Goal: Task Accomplishment & Management: Complete application form

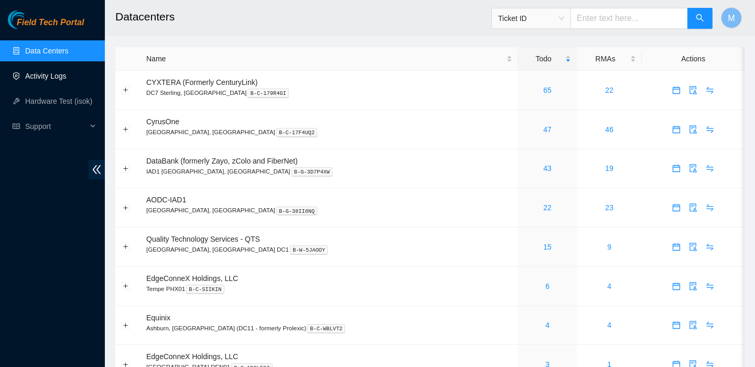
click at [57, 72] on link "Activity Logs" at bounding box center [45, 76] width 41 height 8
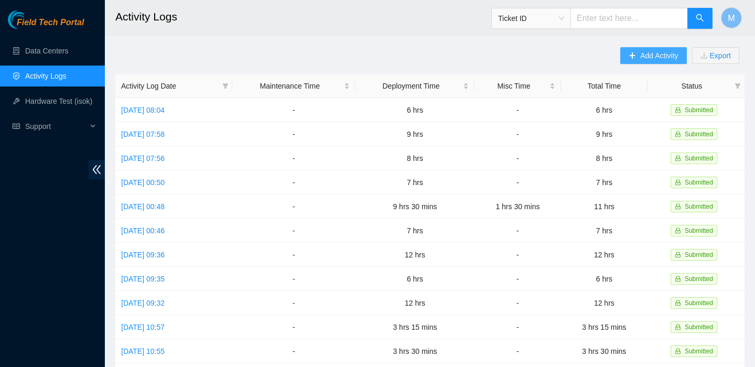
click at [643, 58] on span "Add Activity" at bounding box center [659, 56] width 38 height 12
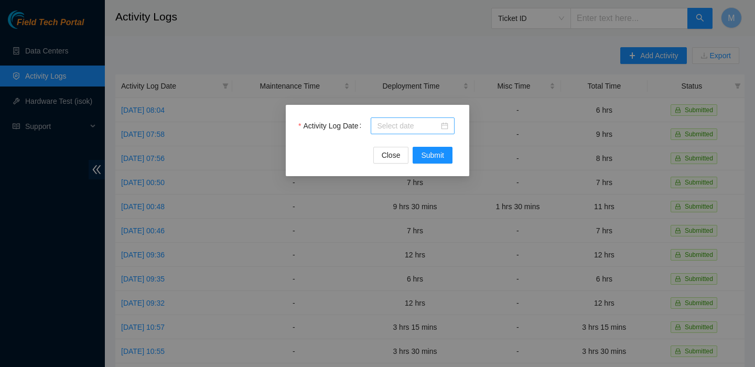
click at [417, 123] on input "Activity Log Date" at bounding box center [408, 126] width 62 height 12
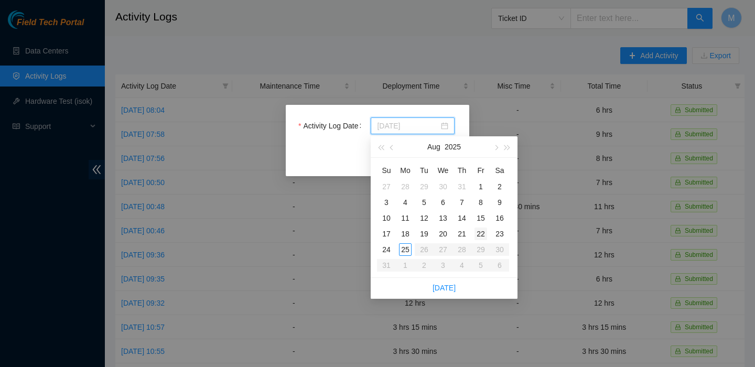
type input "[DATE]"
click at [482, 232] on div "22" at bounding box center [480, 233] width 13 height 13
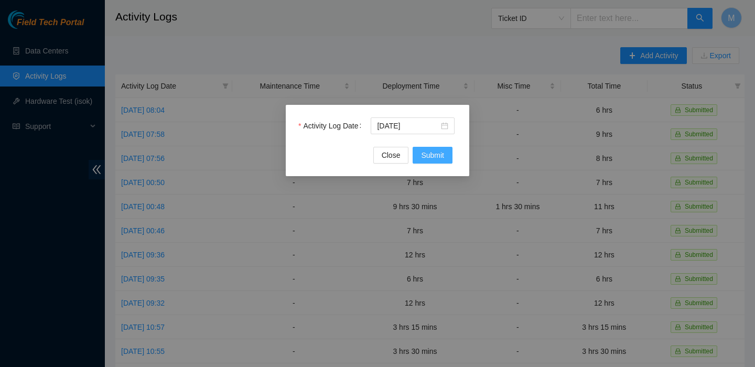
click at [432, 154] on span "Submit" at bounding box center [432, 155] width 23 height 12
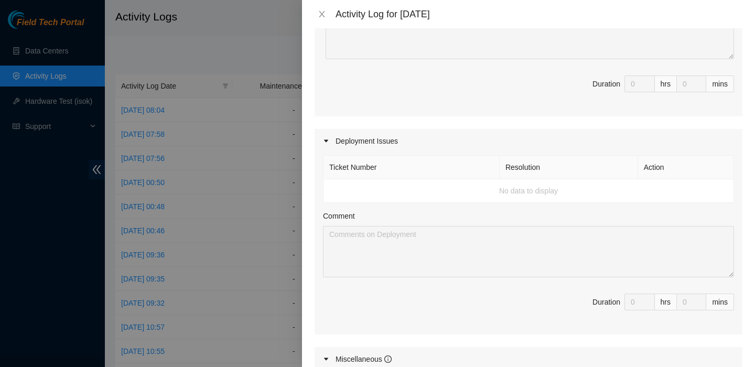
scroll to position [274, 0]
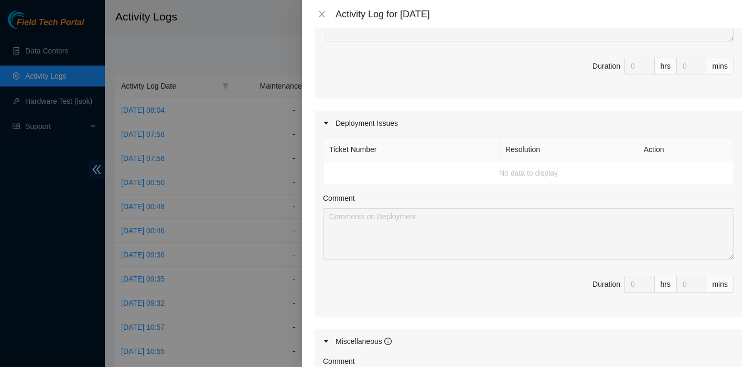
click at [499, 175] on td "No data to display" at bounding box center [528, 173] width 410 height 24
click at [418, 170] on td "No data to display" at bounding box center [528, 173] width 410 height 24
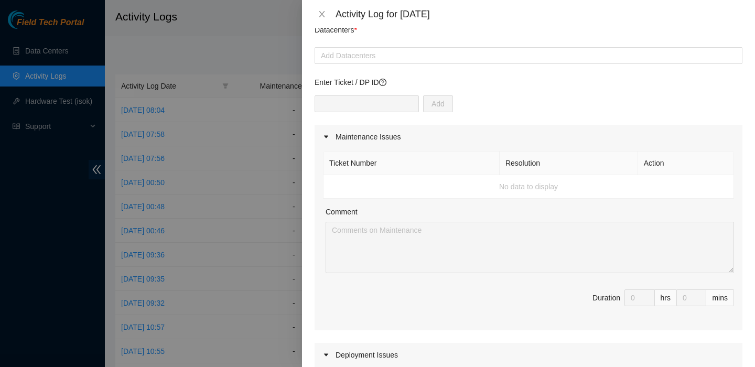
scroll to position [0, 0]
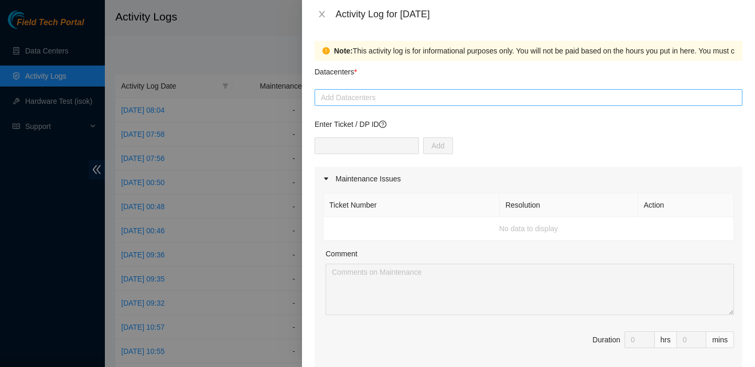
click at [363, 99] on div at bounding box center [528, 97] width 422 height 13
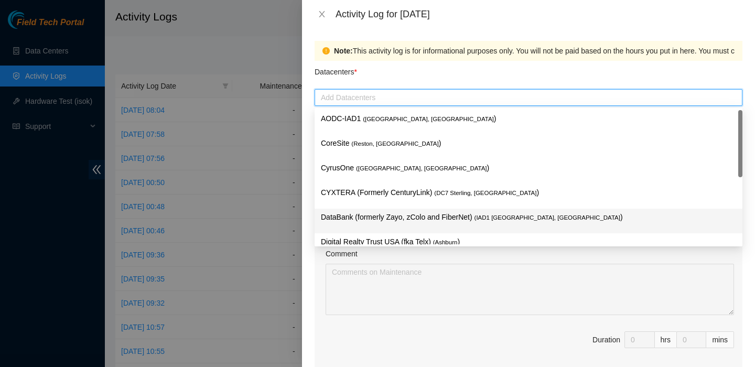
click at [386, 219] on p "DataBank (formerly Zayo, zColo and FiberNet) ( IAD1 [GEOGRAPHIC_DATA], [GEOGRAP…" at bounding box center [528, 217] width 415 height 12
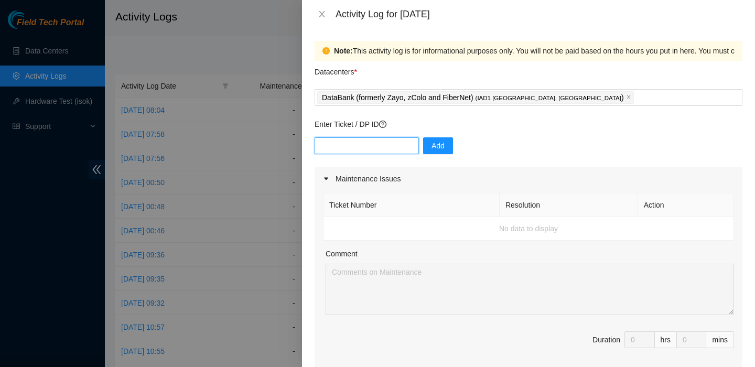
click at [371, 147] on input "text" at bounding box center [366, 145] width 104 height 17
paste input "DP83347 - FABRIC-IAD3: (v2 to v3 Large Upgrade) Pre-run New TOR to v3 Leaf Upli…"
drag, startPoint x: 405, startPoint y: 148, endPoint x: 356, endPoint y: 143, distance: 49.1
click at [356, 143] on input "DP83347 - FABRIC-IAD3: (v2 to v3 Large Upgrade) Pre-run New TOR to v3 Leaf Upli…" at bounding box center [366, 145] width 104 height 17
type input "DP83347"
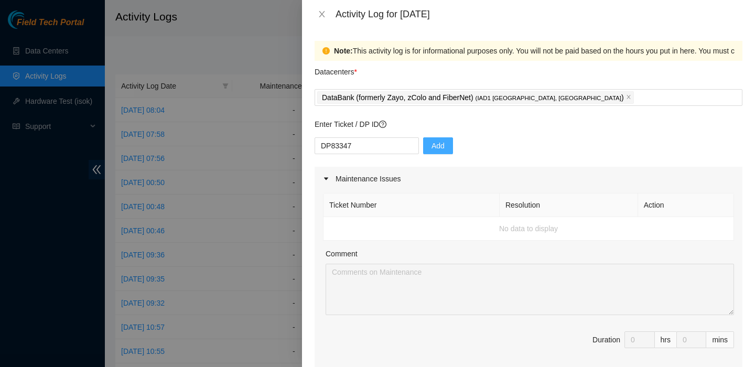
click at [423, 147] on button "Add" at bounding box center [438, 145] width 30 height 17
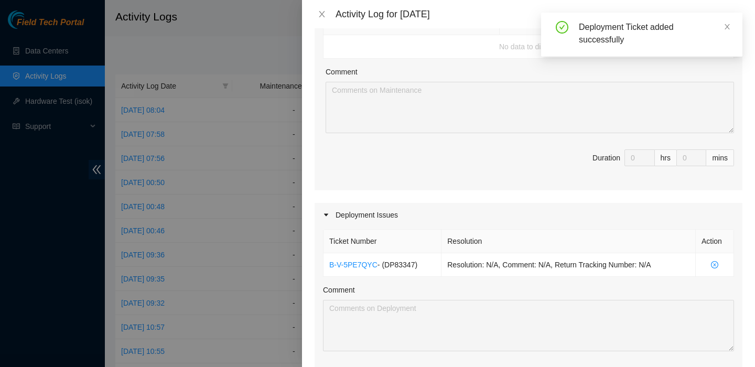
scroll to position [266, 0]
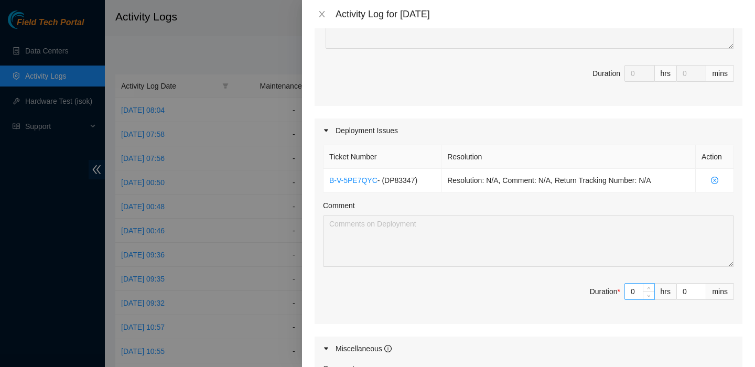
click at [630, 288] on input "0" at bounding box center [639, 291] width 29 height 16
type input "3"
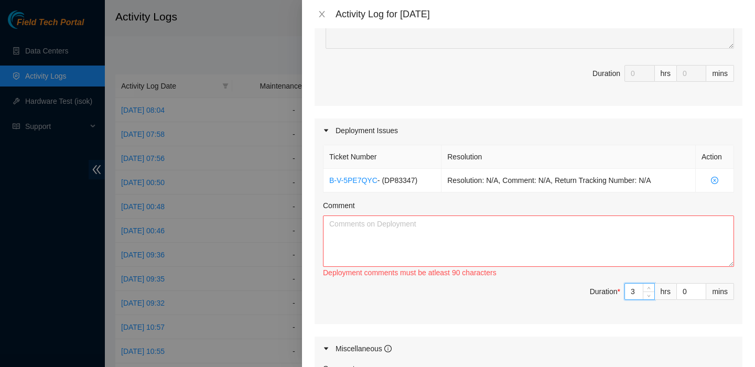
type input "3"
click at [546, 251] on textarea "Comment" at bounding box center [528, 240] width 411 height 51
paste textarea "DP83347 - FABRIC-IAD3: (v2 to v3 Large Upgrade) Pre-run New TOR to v3 Leaf Upli…"
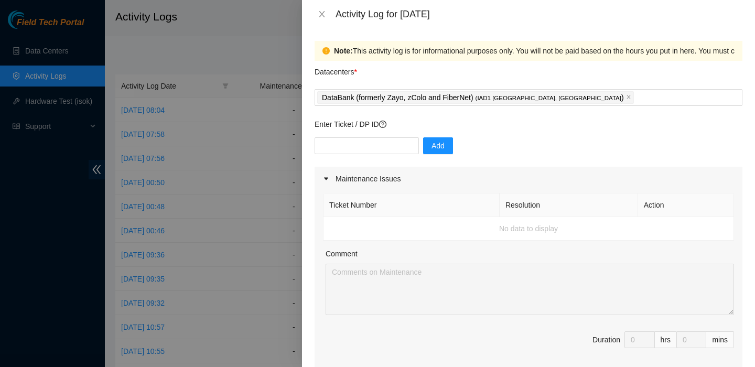
scroll to position [497, 0]
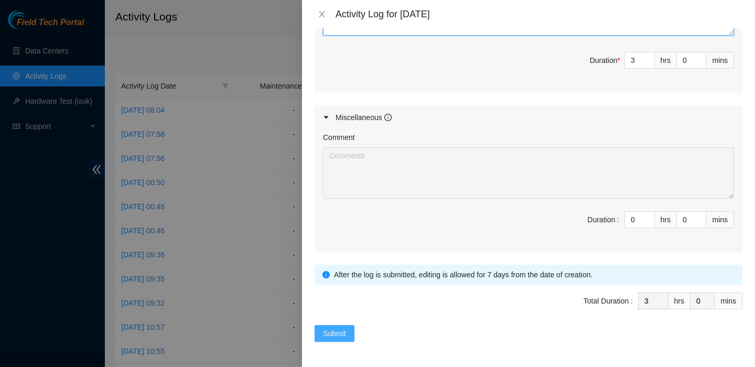
type textarea "DP83347 - FABRIC-IAD3: (v2 to v3 Large Upgrade) Pre-run New TOR to v3 Leaf Upli…"
click at [345, 333] on span "Submit" at bounding box center [334, 333] width 23 height 12
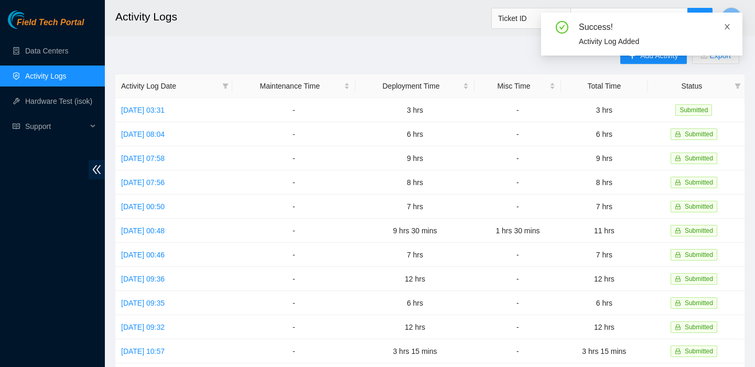
click at [727, 27] on icon "close" at bounding box center [726, 26] width 7 height 7
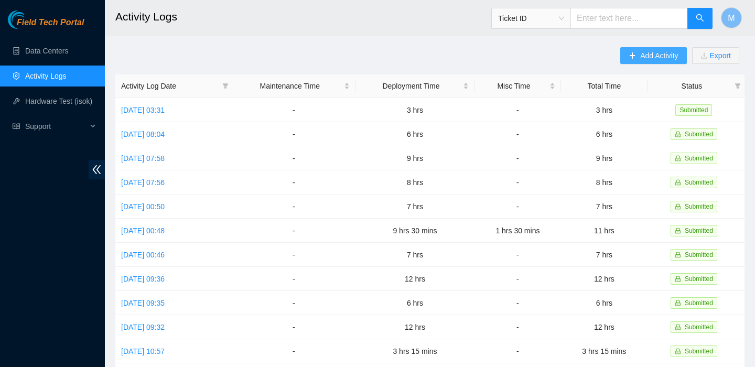
click at [662, 50] on span "Add Activity" at bounding box center [659, 56] width 38 height 12
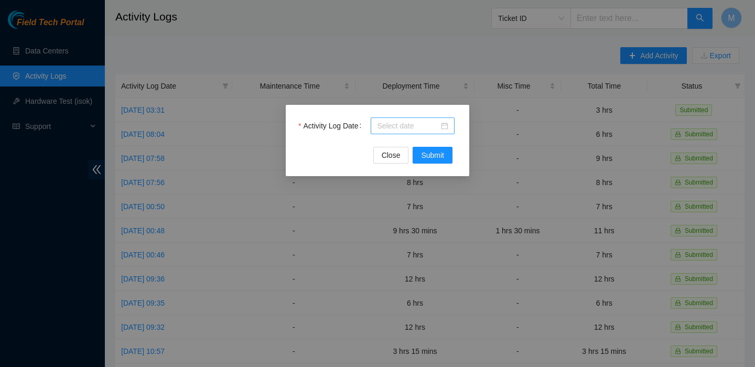
click at [425, 124] on input "Activity Log Date" at bounding box center [408, 126] width 62 height 12
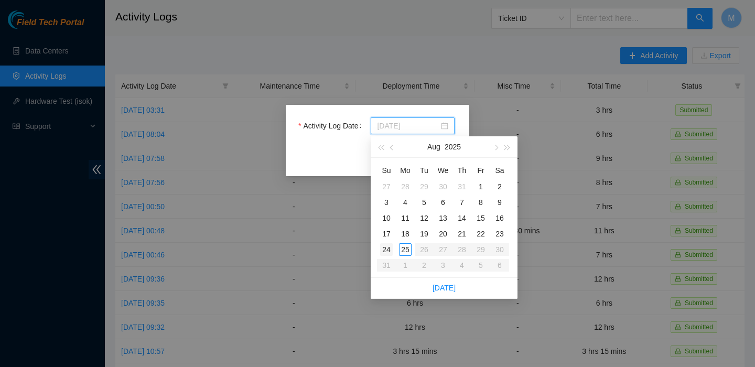
type input "[DATE]"
click at [387, 248] on div "24" at bounding box center [386, 249] width 13 height 13
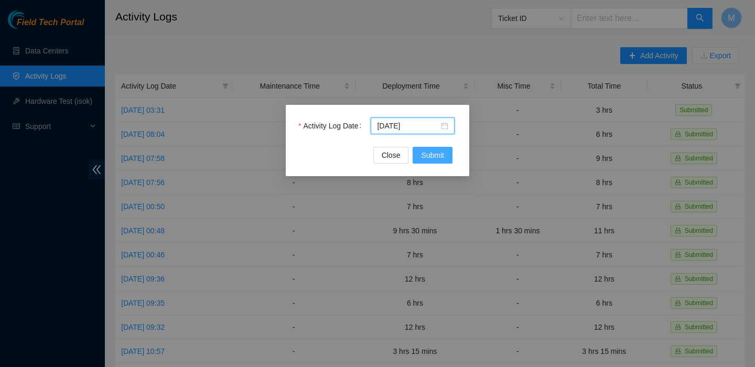
click at [433, 159] on span "Submit" at bounding box center [432, 155] width 23 height 12
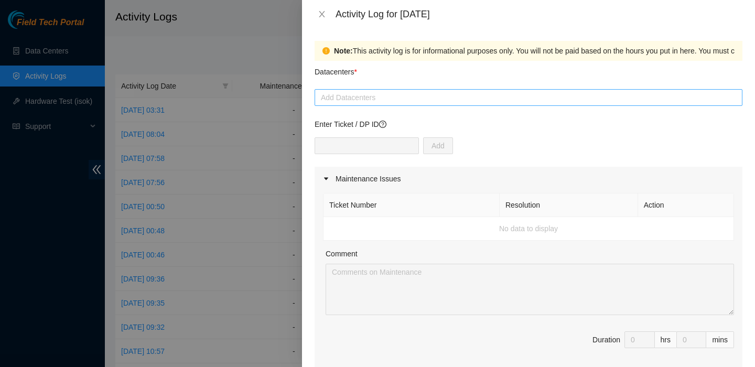
click at [371, 99] on div at bounding box center [528, 97] width 422 height 13
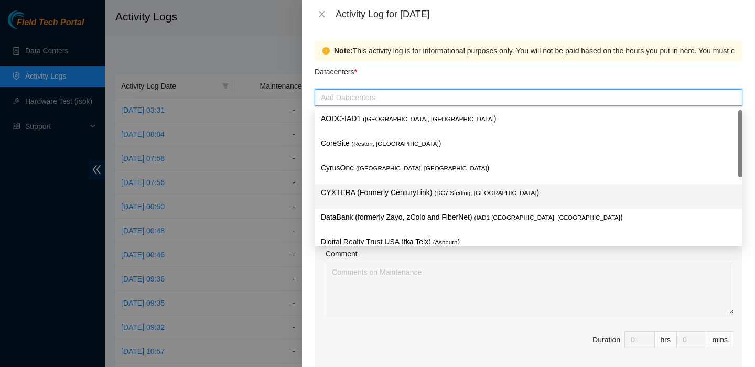
click at [366, 207] on div "CYXTERA (Formerly CenturyLink) ( DC7 Sterling, [GEOGRAPHIC_DATA] )" at bounding box center [528, 196] width 428 height 25
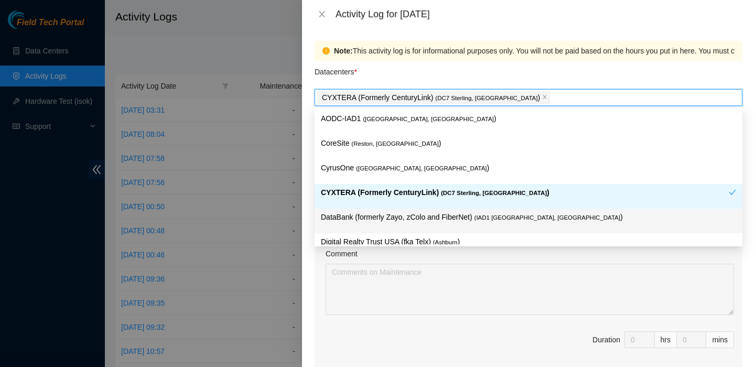
click at [408, 223] on div "DataBank (formerly Zayo, zColo and FiberNet) ( IAD1 [GEOGRAPHIC_DATA], [GEOGRAP…" at bounding box center [528, 220] width 415 height 19
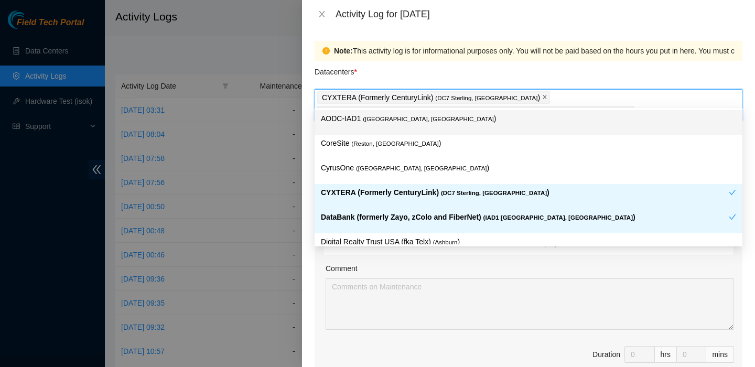
click at [542, 96] on icon "close" at bounding box center [544, 96] width 5 height 5
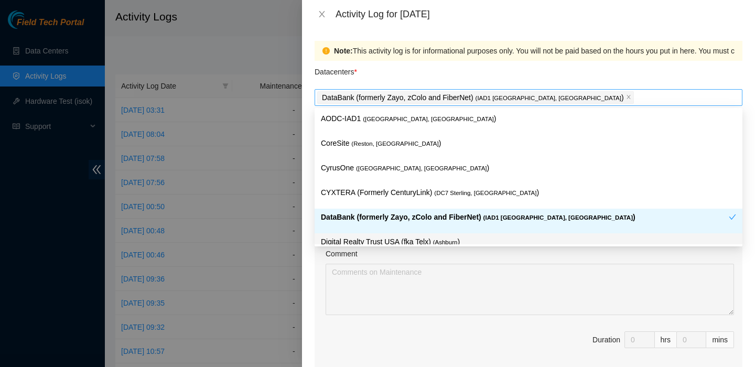
click at [353, 256] on label "Comment" at bounding box center [341, 254] width 32 height 12
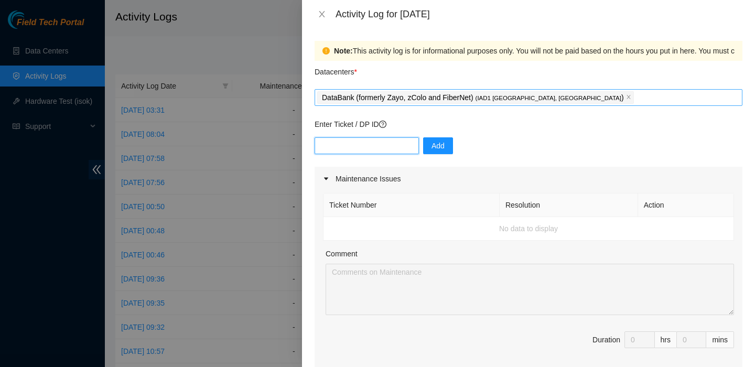
click at [354, 140] on input "text" at bounding box center [366, 145] width 104 height 17
paste input "DP83347 - FABRIC-IAD3: (v2 to v3 Large Upgrade) Pre-run New TOR to v3 Leaf Upli…"
drag, startPoint x: 405, startPoint y: 148, endPoint x: 191, endPoint y: 148, distance: 213.3
click at [191, 148] on div "Activity Log for [DATE] Note: This activity log is for informational purposes o…" at bounding box center [377, 183] width 755 height 367
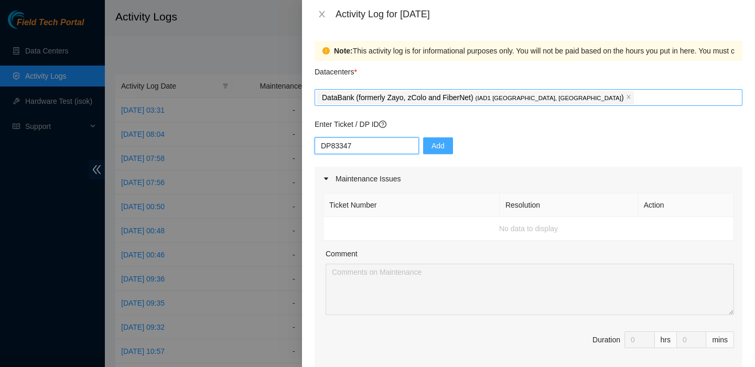
type input "DP83347"
click at [435, 138] on button "Add" at bounding box center [438, 145] width 30 height 17
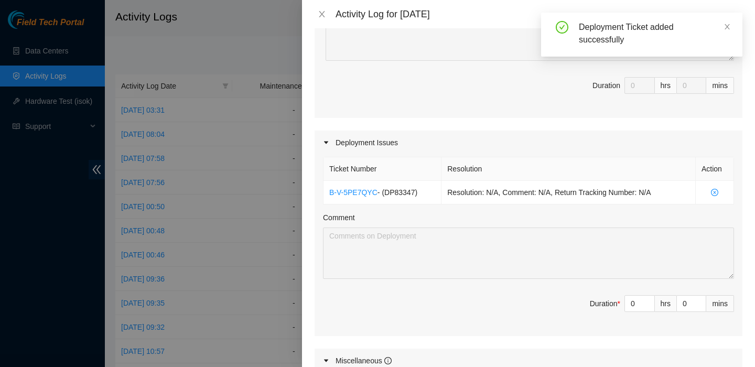
scroll to position [260, 0]
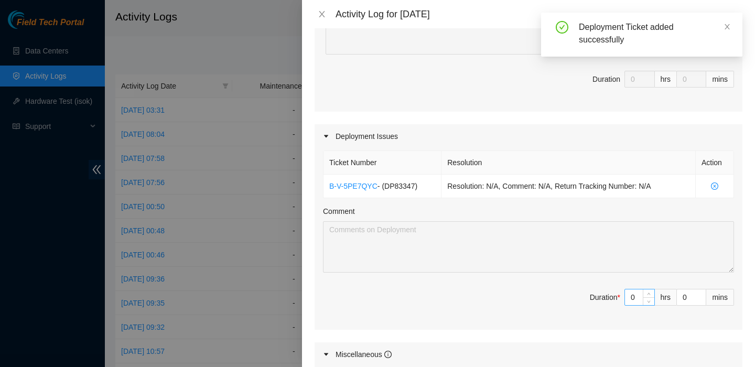
click at [636, 298] on input "0" at bounding box center [639, 297] width 29 height 16
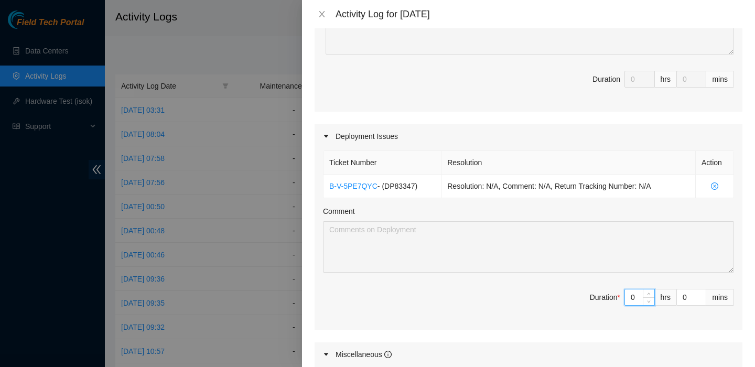
type input "9"
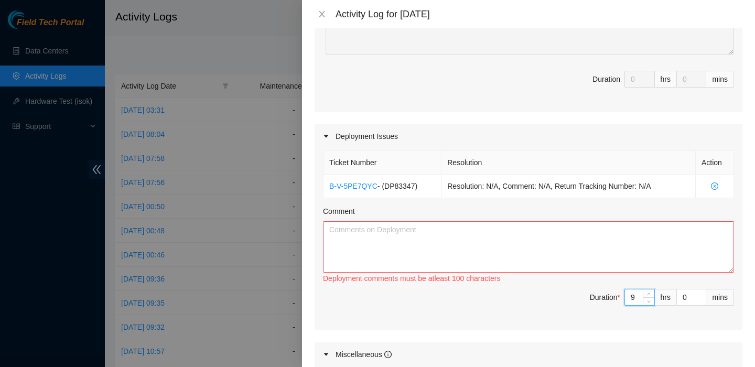
type input "9"
click at [472, 246] on textarea "Comment" at bounding box center [528, 246] width 411 height 51
paste textarea "DP83347 - FABRIC-IAD3: (v2 to v3 Large Upgrade) Pre-run New TOR to v3 Leaf Upli…"
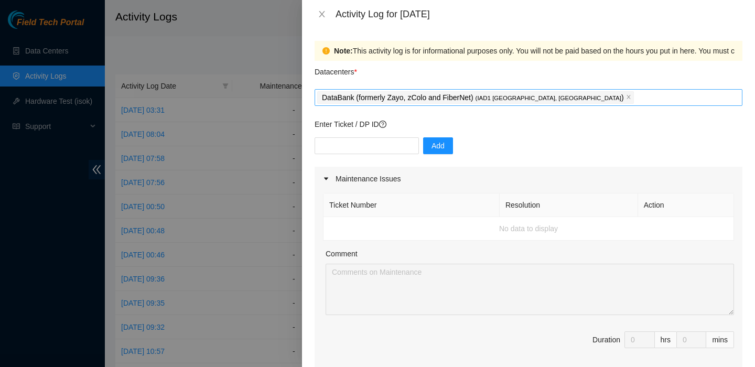
scroll to position [497, 0]
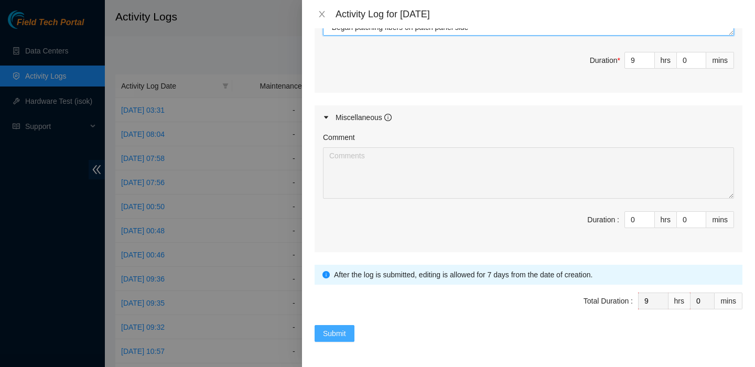
type textarea "DP83347 - FABRIC-IAD3: (v2 to v3 Large Upgrade) Pre-run New TOR to v3 Leaf Upli…"
click at [330, 334] on span "Submit" at bounding box center [334, 333] width 23 height 12
